Goal: Task Accomplishment & Management: Use online tool/utility

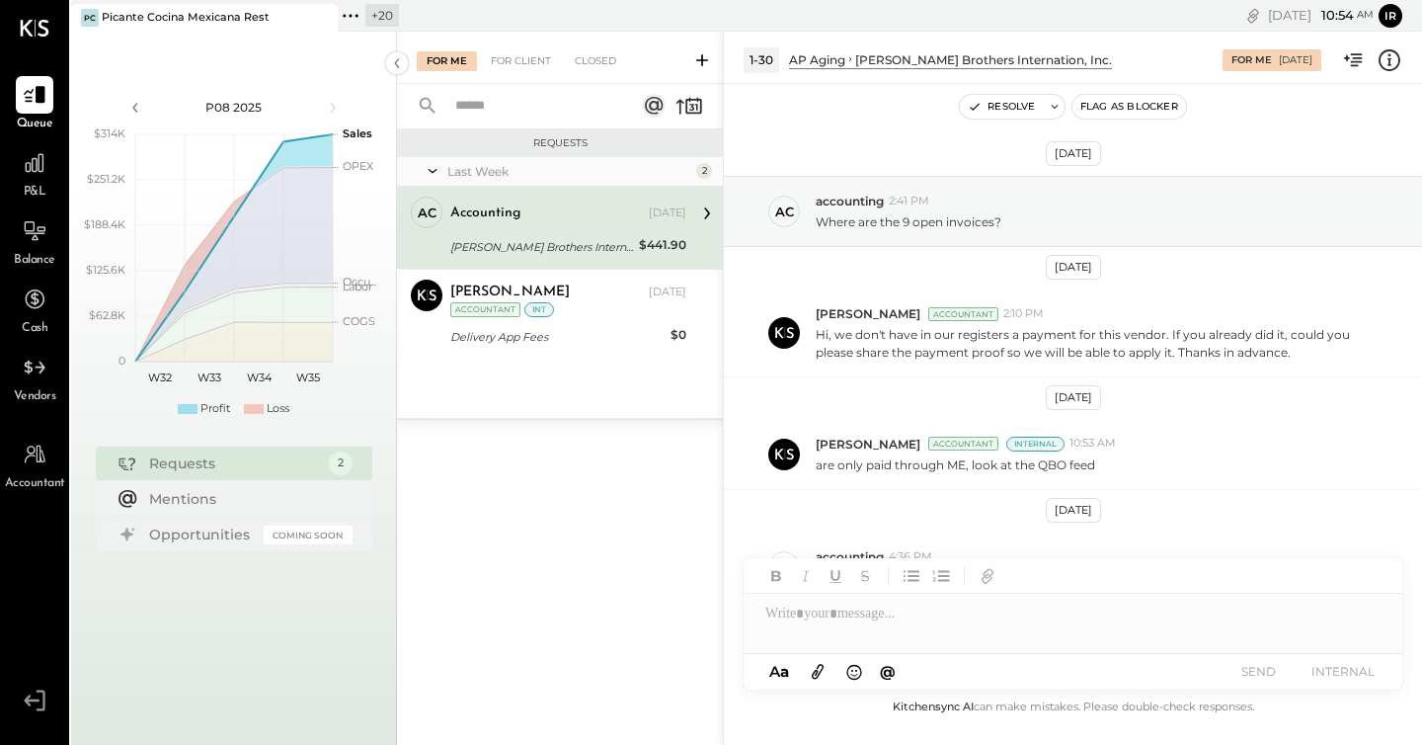
scroll to position [54, 0]
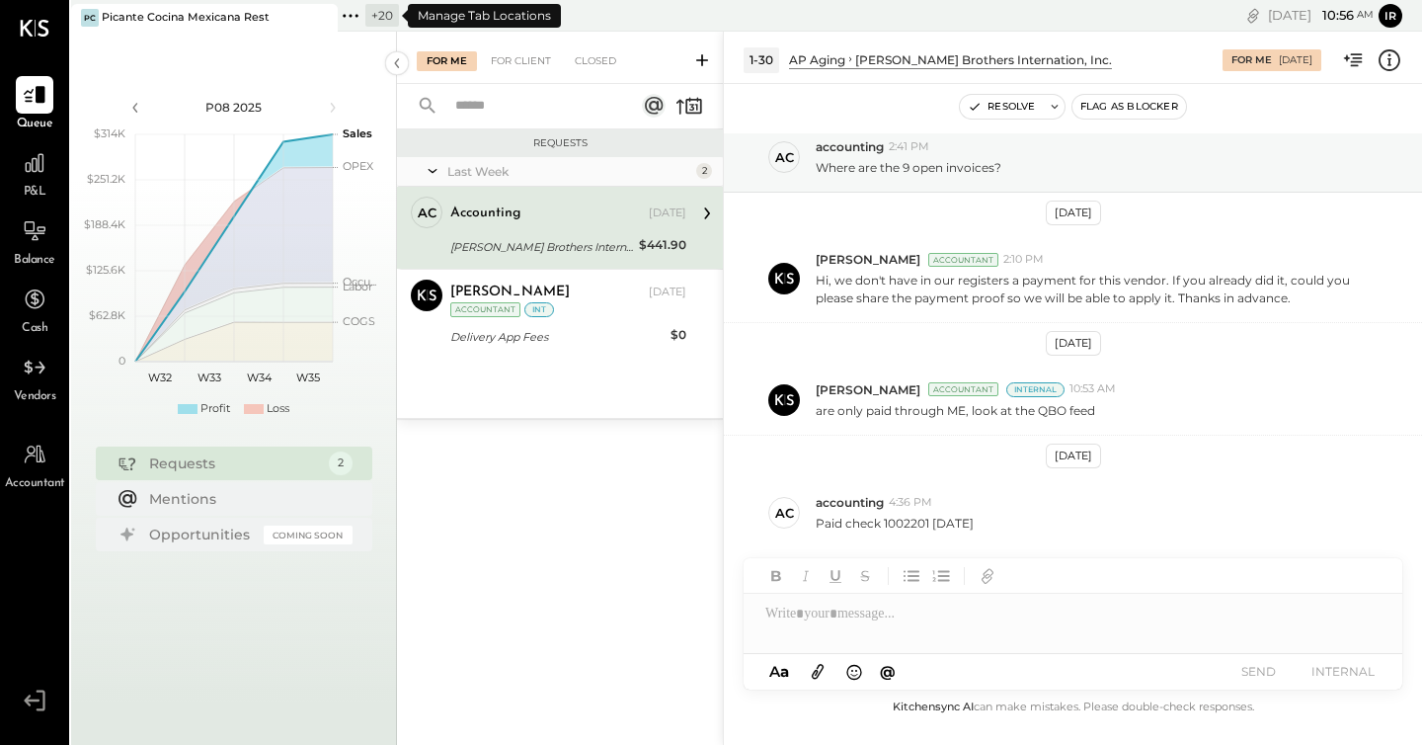
click at [354, 18] on icon at bounding box center [351, 16] width 26 height 26
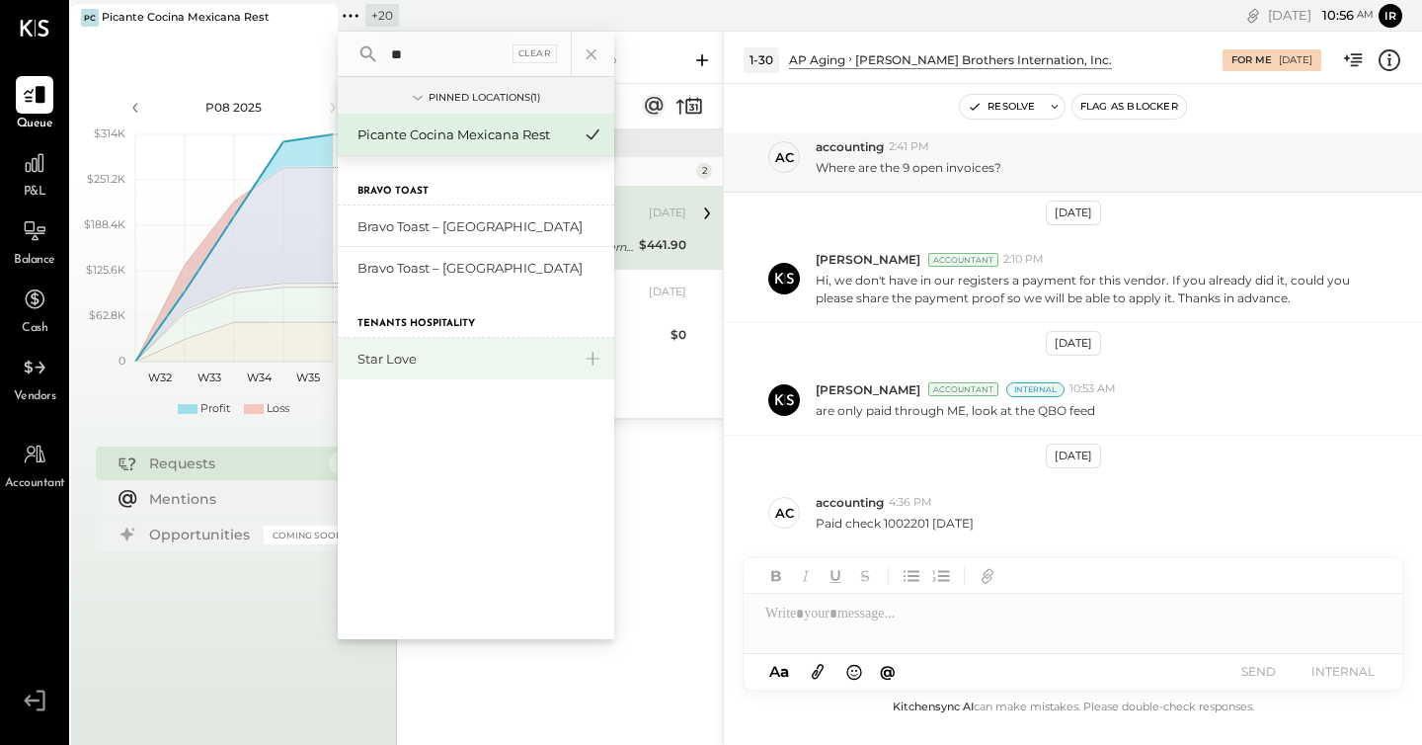
type input "**"
click at [432, 354] on div "Star Love" at bounding box center [464, 359] width 213 height 19
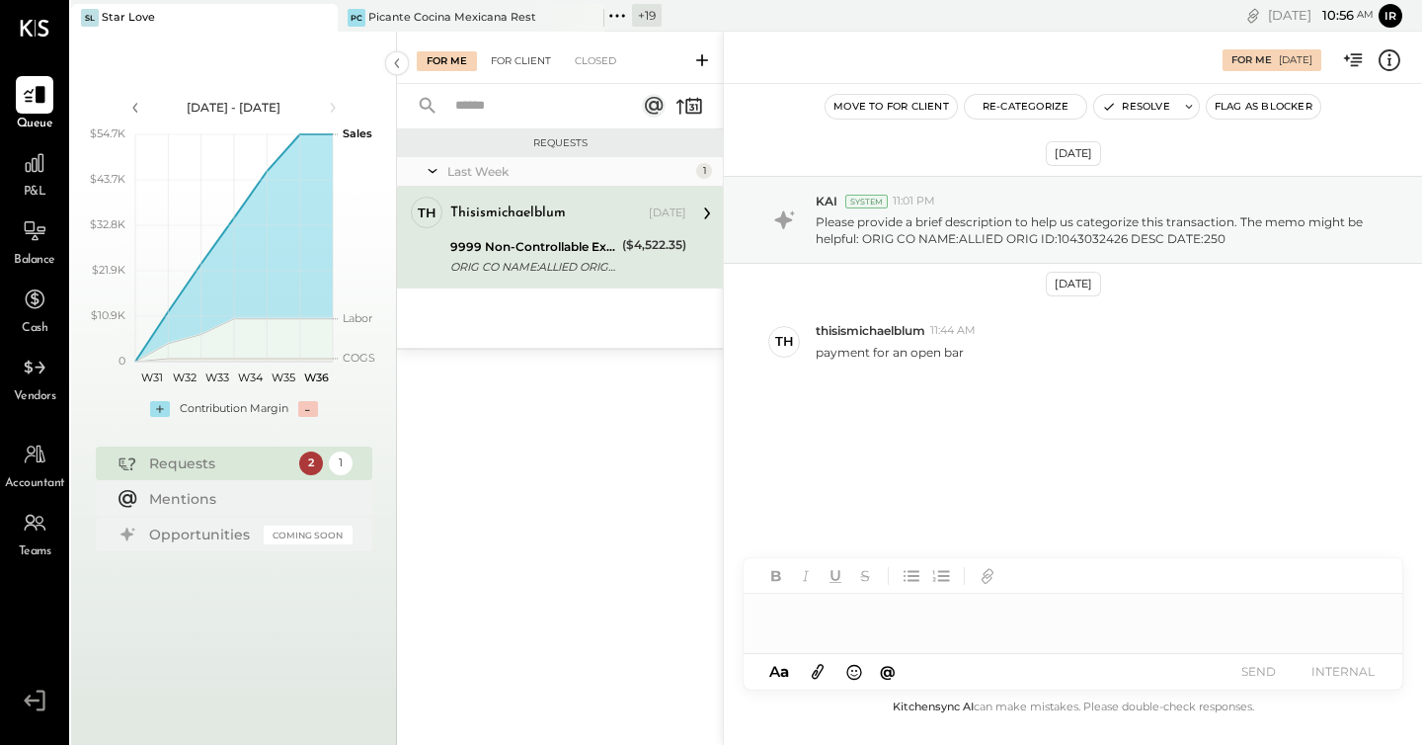
click at [520, 68] on div "For Client" at bounding box center [521, 61] width 80 height 20
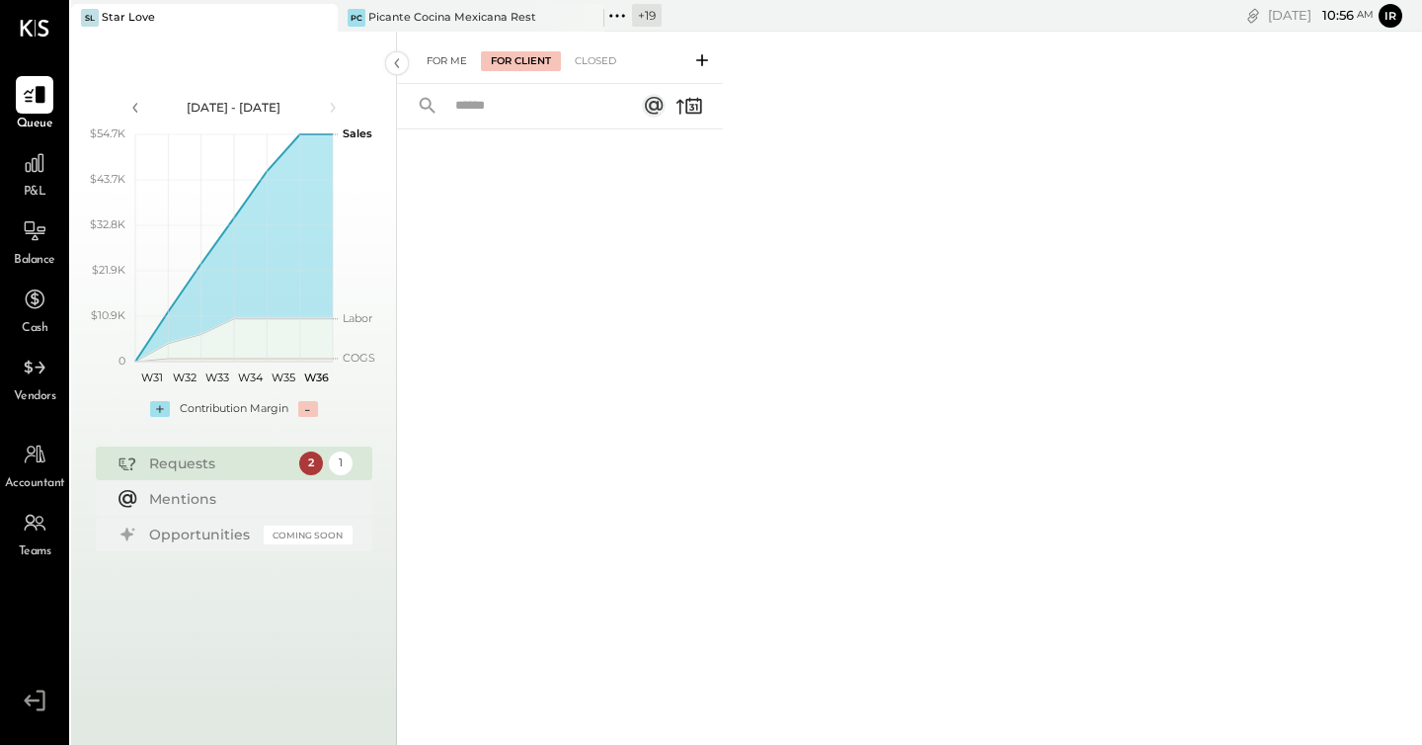
click at [448, 62] on div "For Me" at bounding box center [447, 61] width 60 height 20
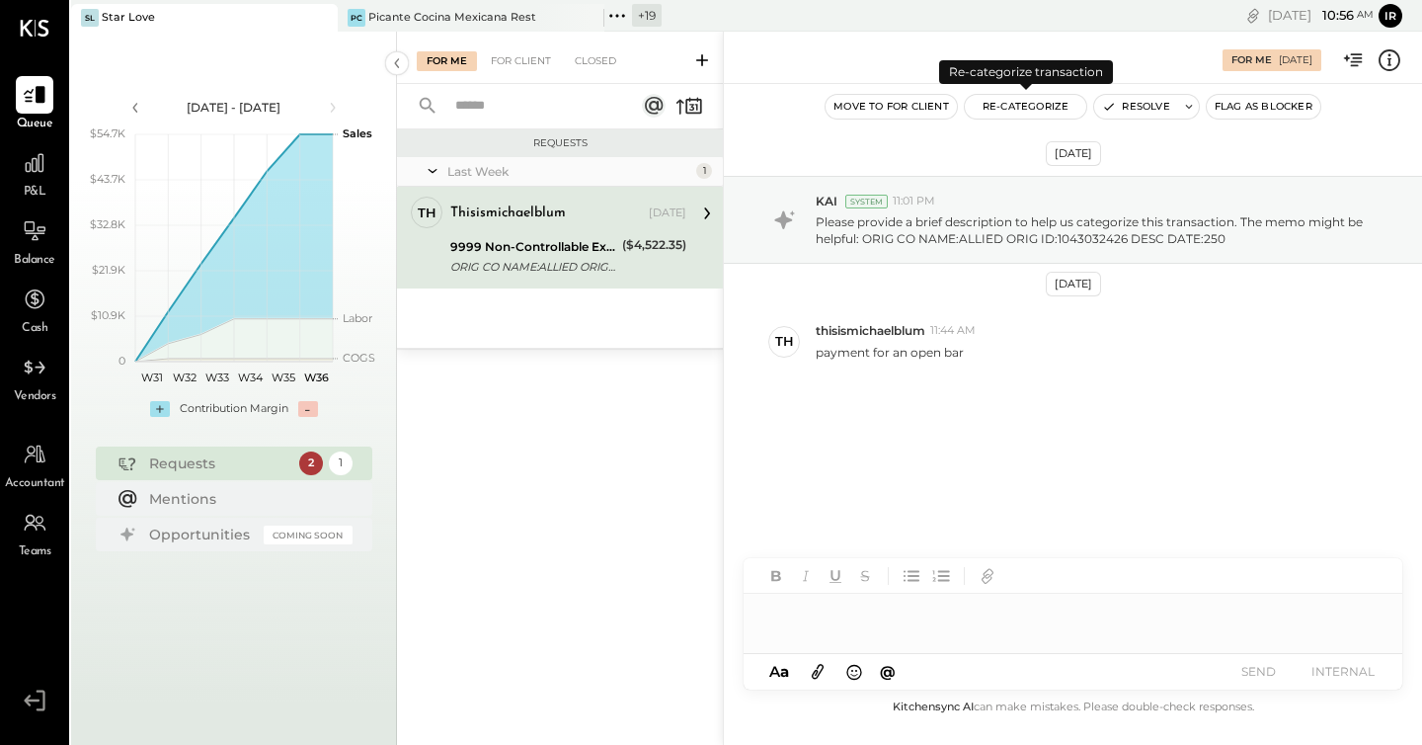
click at [1057, 105] on button "Re-Categorize" at bounding box center [1026, 107] width 122 height 24
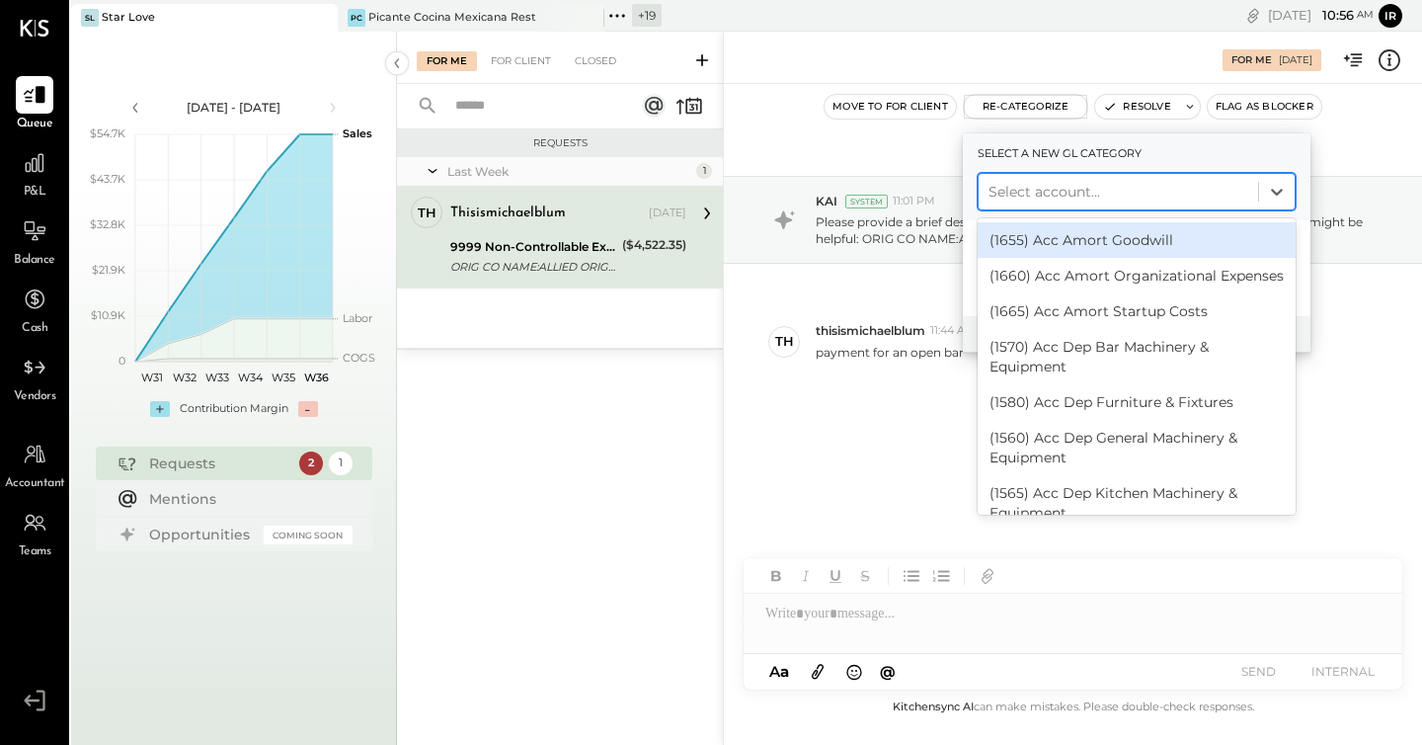
click at [1026, 183] on div at bounding box center [1119, 192] width 260 height 24
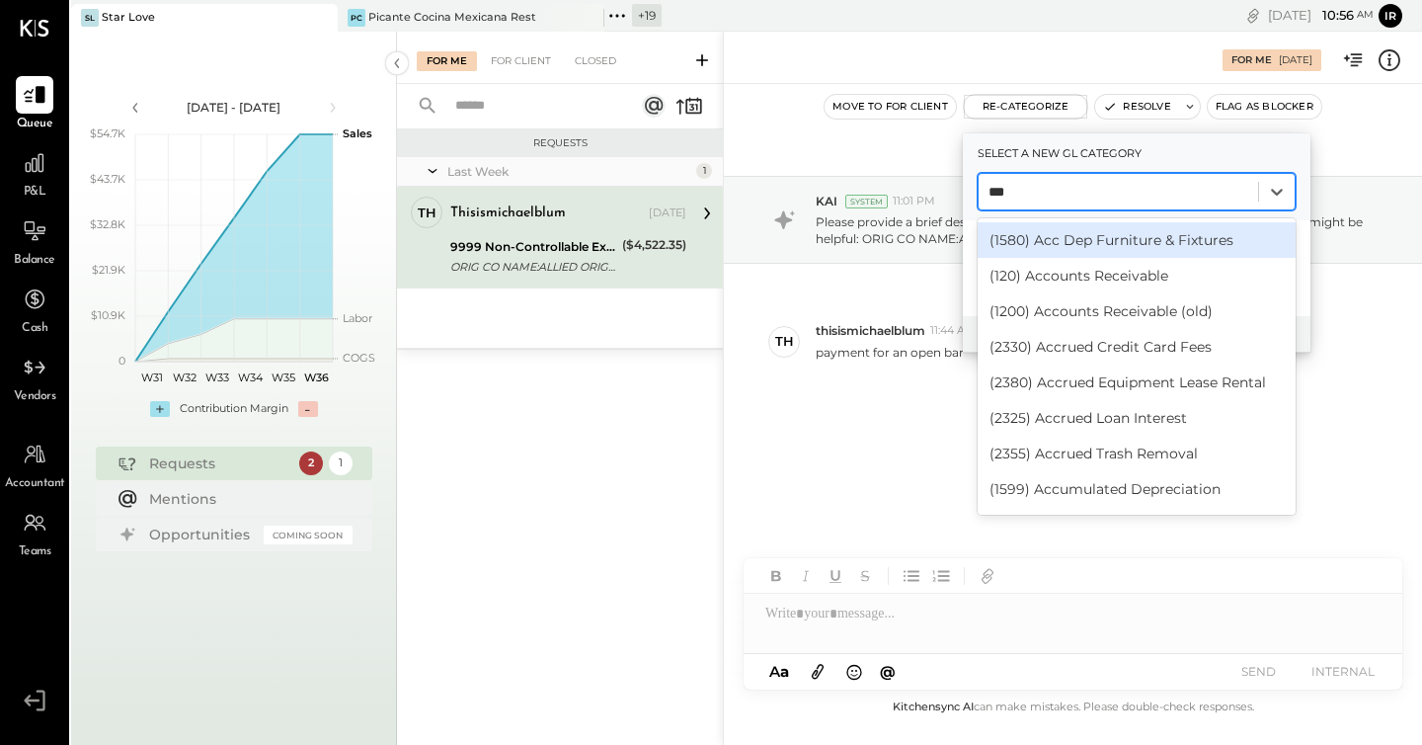
type input "****"
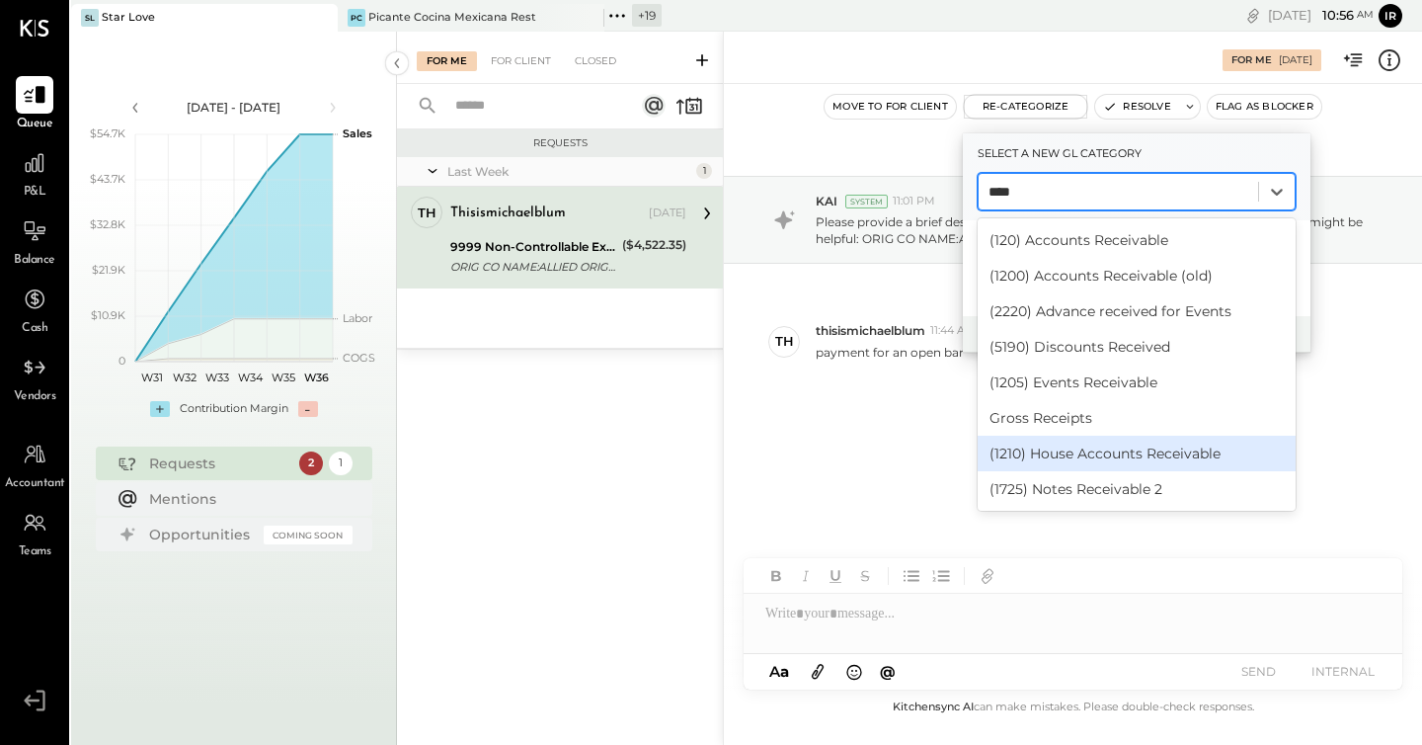
click at [1131, 454] on div "(1210) House Accounts Receivable" at bounding box center [1137, 454] width 318 height 36
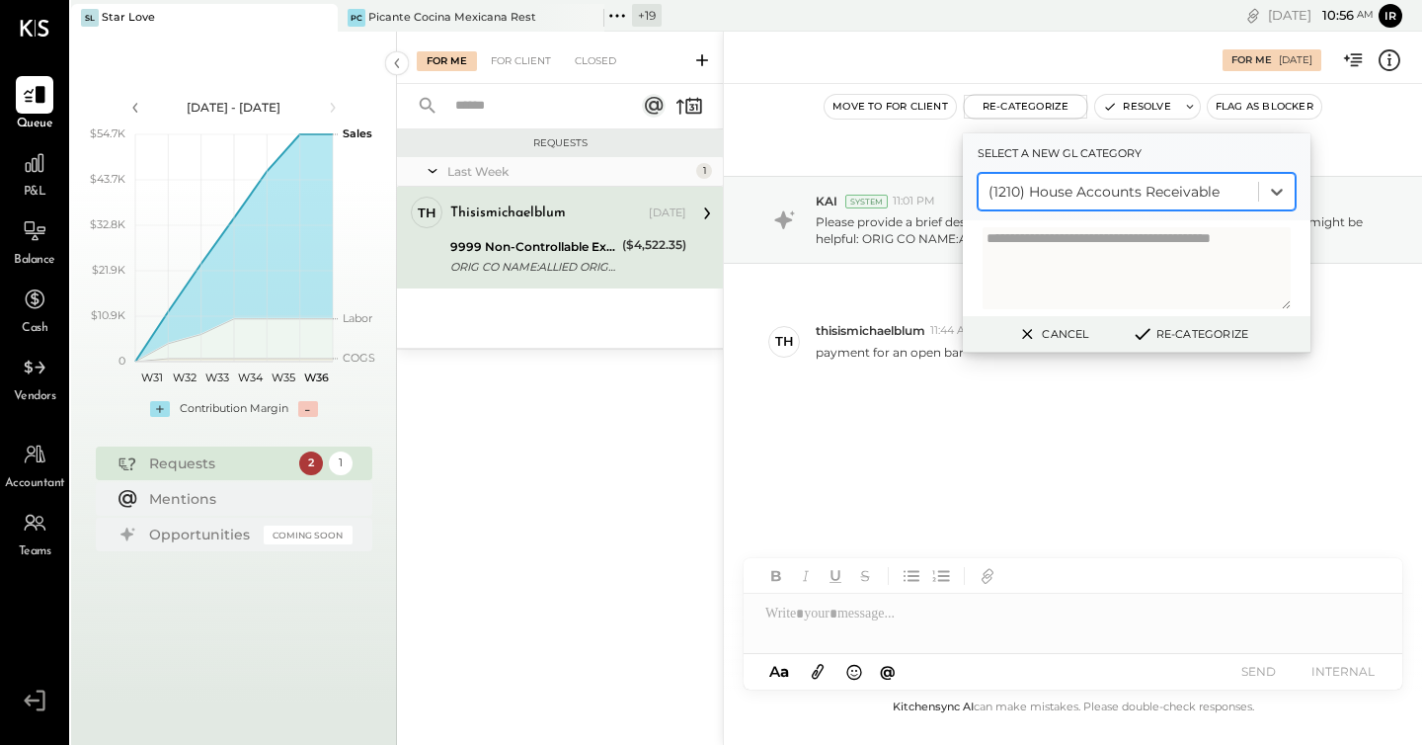
click at [1227, 328] on button "Re-Categorize" at bounding box center [1190, 334] width 130 height 24
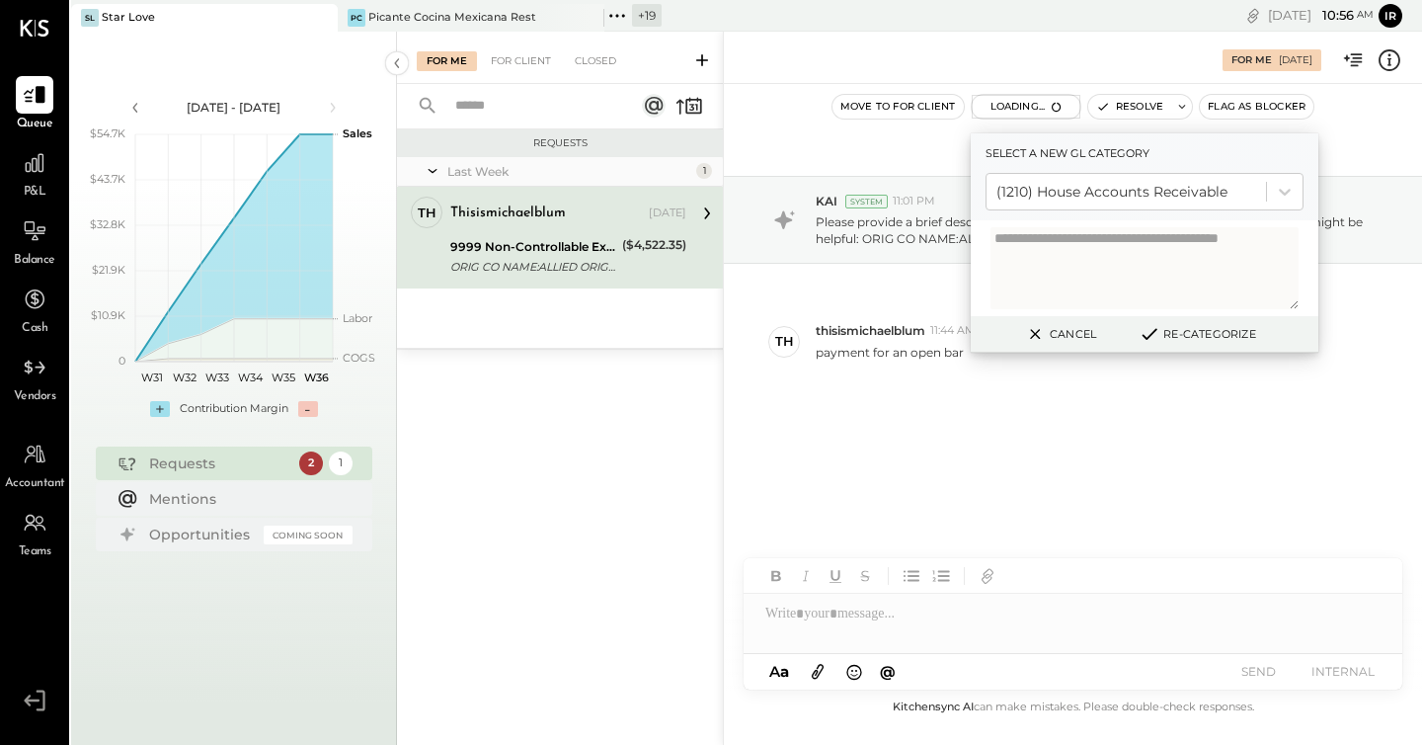
scroll to position [94, 0]
